Goal: Task Accomplishment & Management: Use online tool/utility

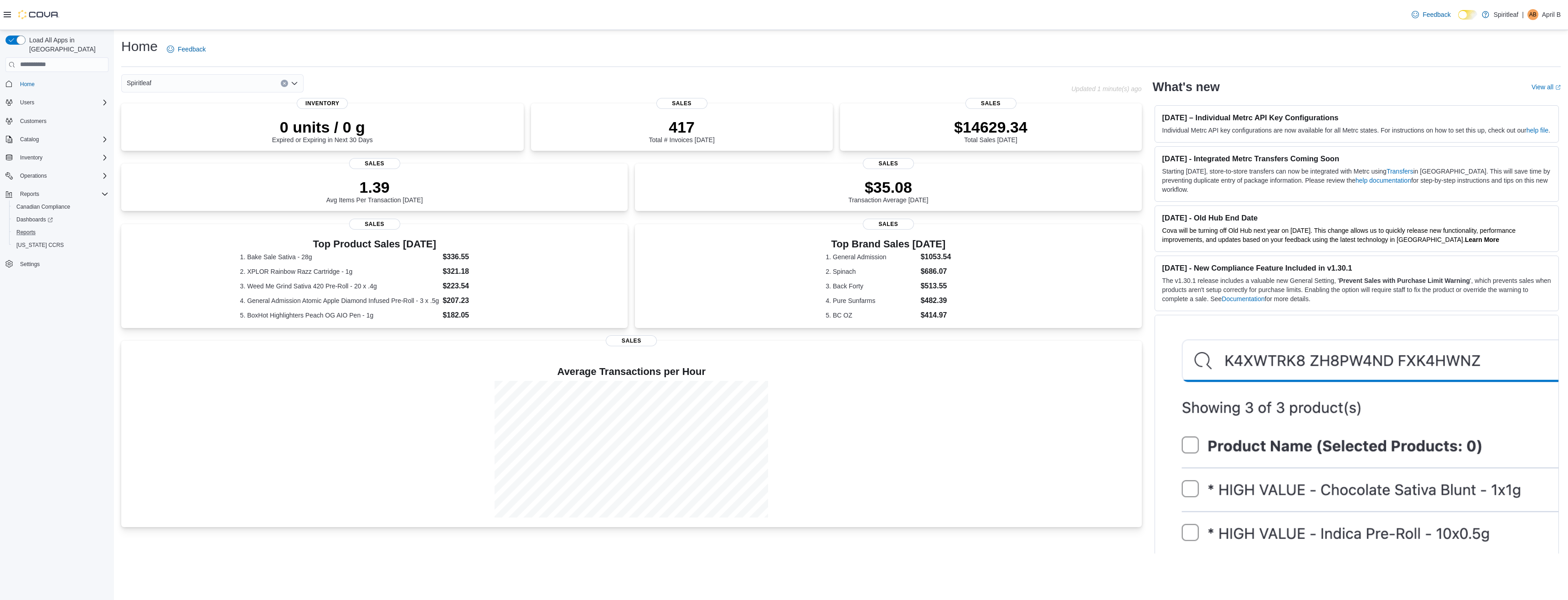
click at [32, 226] on button "Reports" at bounding box center [61, 232] width 103 height 13
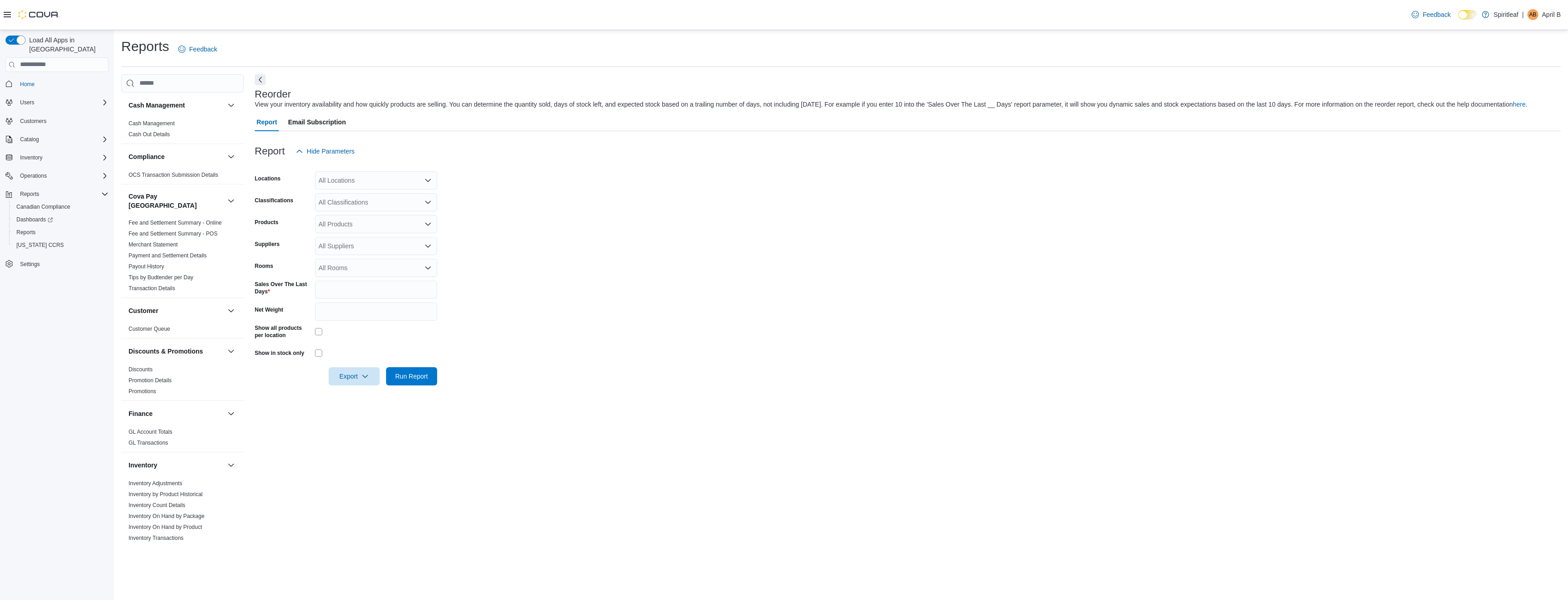
click at [347, 187] on div "All Locations" at bounding box center [375, 181] width 122 height 18
type input "***"
click at [361, 194] on span "106 - Whistler" at bounding box center [368, 195] width 39 height 9
click at [535, 200] on form "Locations 106 - Whistler Combo box. Selected. 106 - Whistler. Press Backspace t…" at bounding box center [907, 273] width 1306 height 225
click at [426, 380] on span "Run Report" at bounding box center [411, 375] width 33 height 9
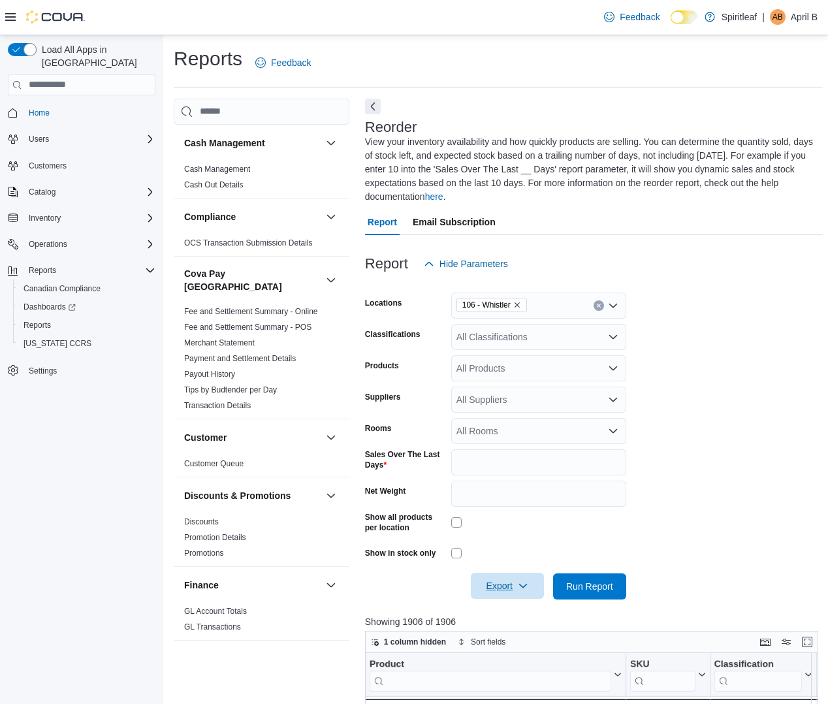
click at [512, 577] on span "Export" at bounding box center [507, 586] width 57 height 26
click at [508, 618] on button "Export to Excel" at bounding box center [509, 613] width 74 height 26
